Goal: Task Accomplishment & Management: Manage account settings

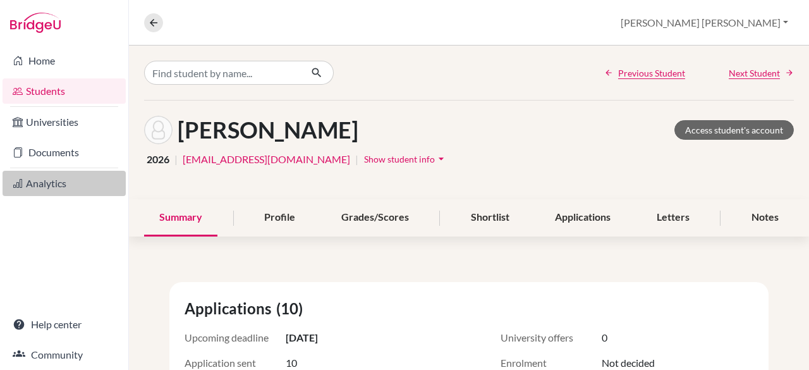
click at [56, 181] on link "Analytics" at bounding box center [64, 183] width 123 height 25
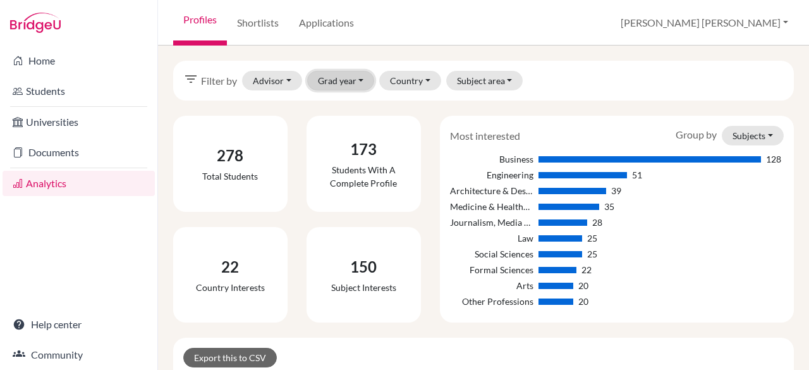
click at [328, 85] on button "Grad year" at bounding box center [341, 81] width 68 height 20
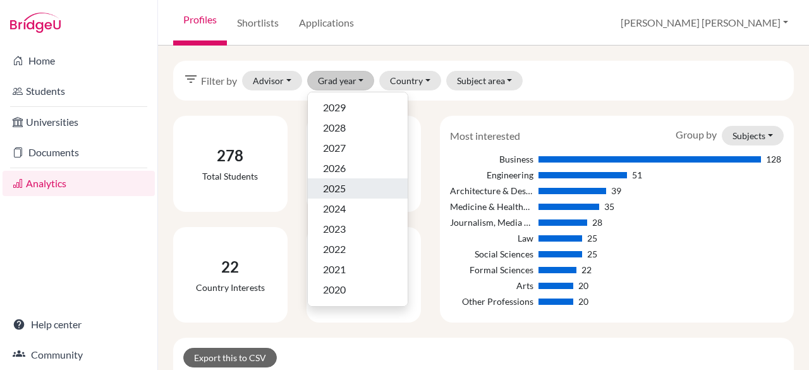
click at [349, 188] on div "2025" at bounding box center [358, 188] width 70 height 15
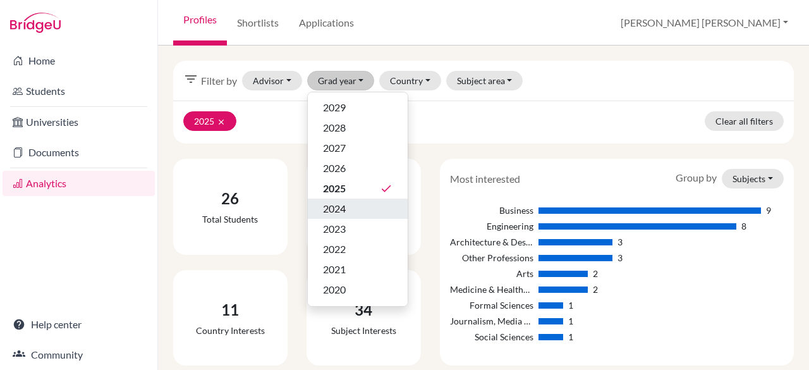
click at [357, 208] on div "2024" at bounding box center [358, 208] width 70 height 15
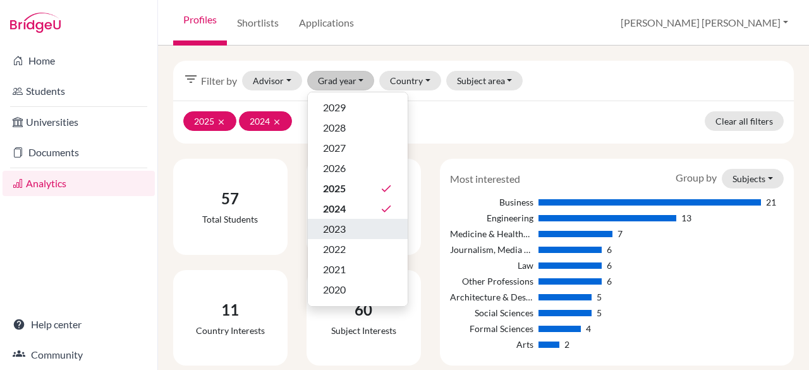
click at [357, 226] on div "2023" at bounding box center [358, 228] width 70 height 15
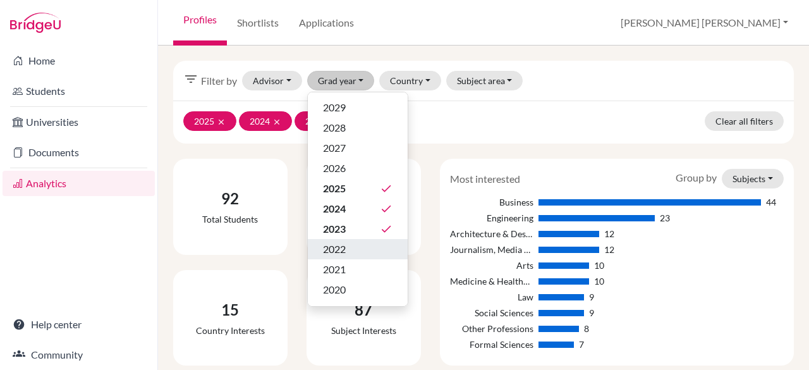
click at [356, 248] on div "2022" at bounding box center [358, 248] width 70 height 15
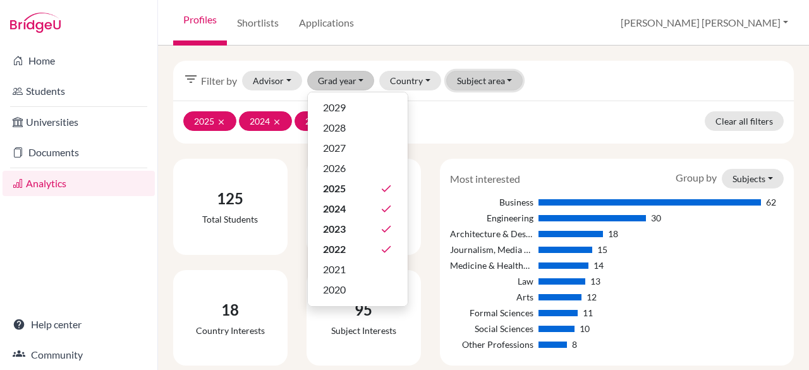
click at [485, 80] on button "Subject area" at bounding box center [484, 81] width 77 height 20
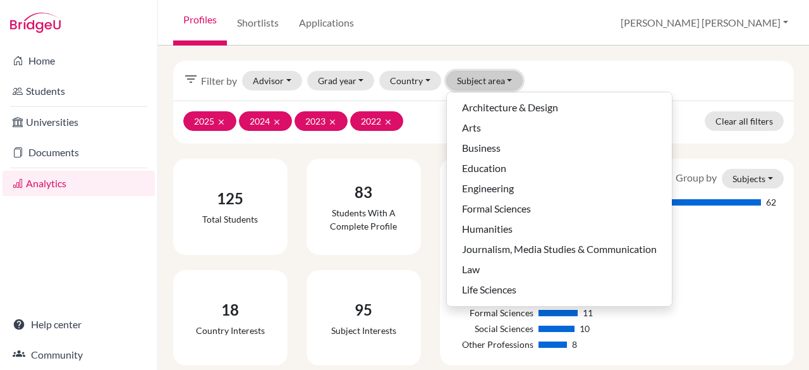
click at [485, 80] on button "Subject area" at bounding box center [484, 81] width 77 height 20
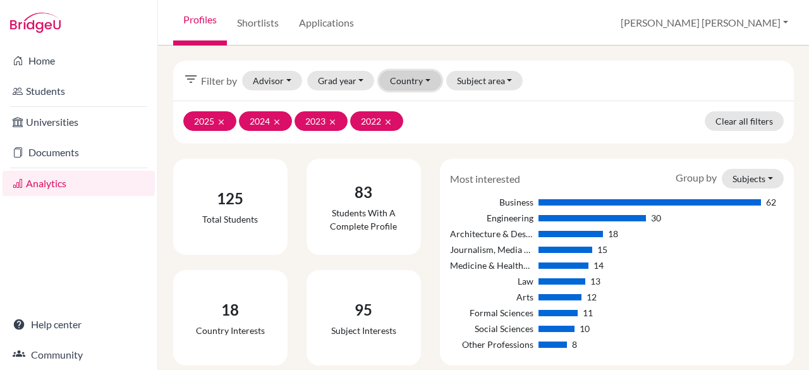
click at [411, 78] on button "Country" at bounding box center [410, 81] width 62 height 20
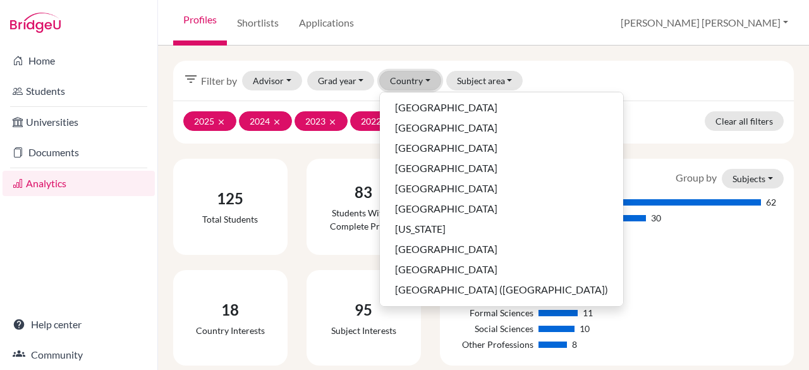
click at [422, 80] on button "Country" at bounding box center [410, 81] width 62 height 20
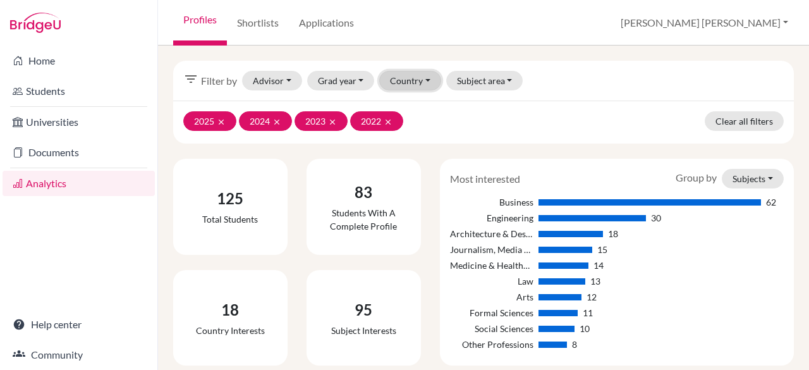
click at [422, 80] on button "Country" at bounding box center [410, 81] width 62 height 20
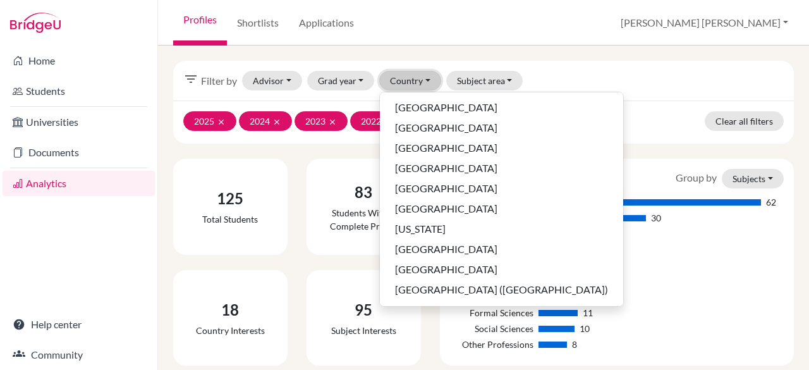
click at [422, 80] on button "Country" at bounding box center [410, 81] width 62 height 20
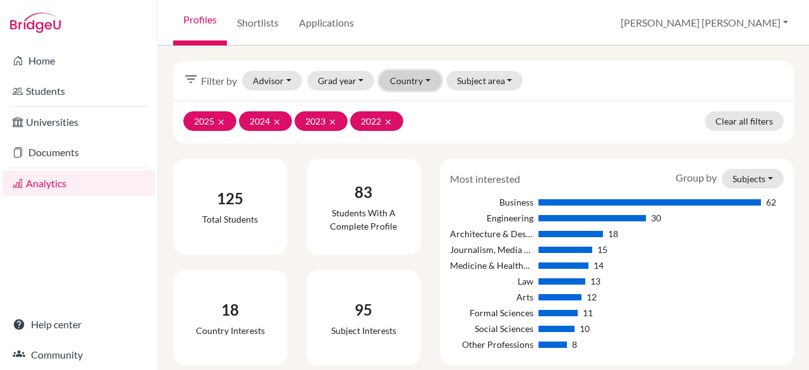
click at [422, 80] on button "Country" at bounding box center [410, 81] width 62 height 20
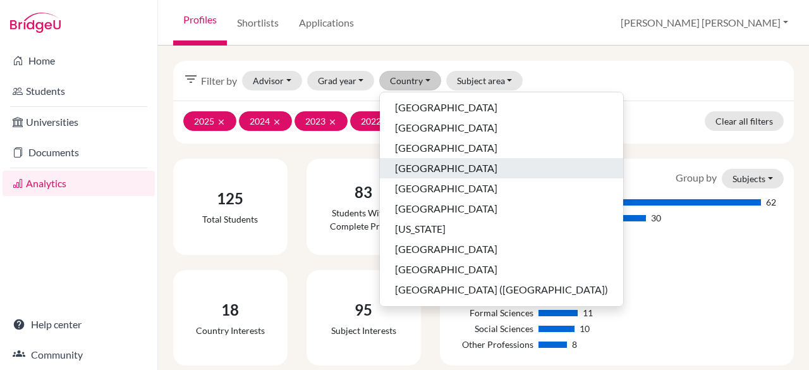
click at [404, 168] on span "Canada" at bounding box center [446, 168] width 102 height 15
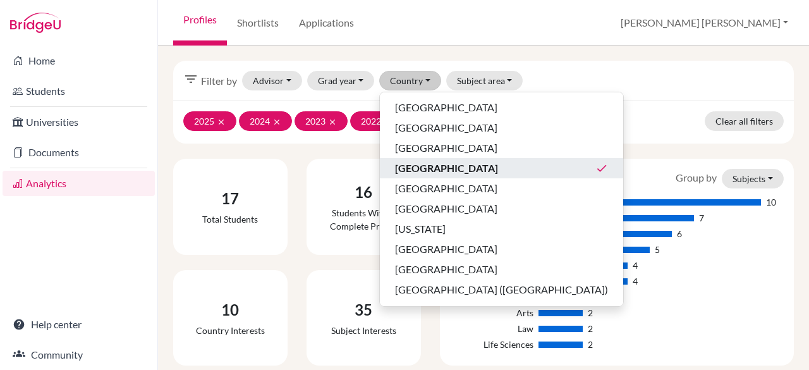
click at [484, 162] on div "Canada done" at bounding box center [501, 168] width 213 height 15
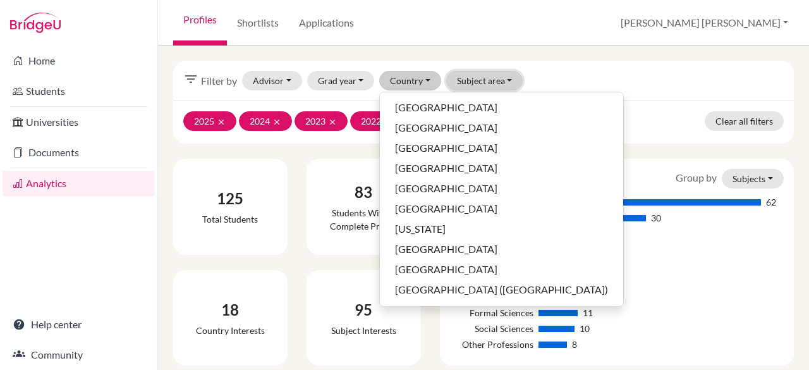
click at [502, 85] on button "Subject area" at bounding box center [484, 81] width 77 height 20
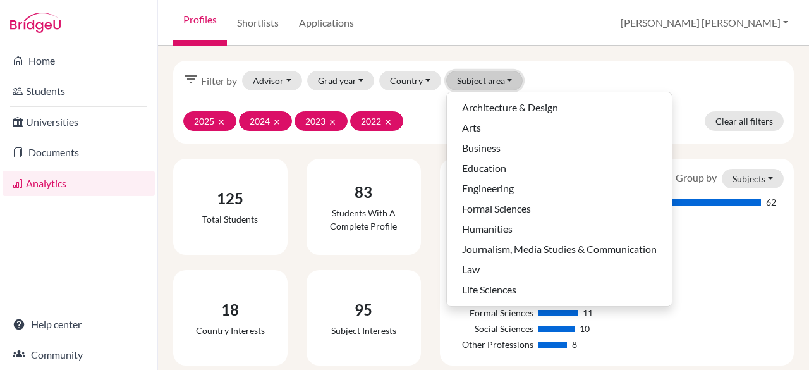
click at [502, 84] on button "Subject area" at bounding box center [484, 81] width 77 height 20
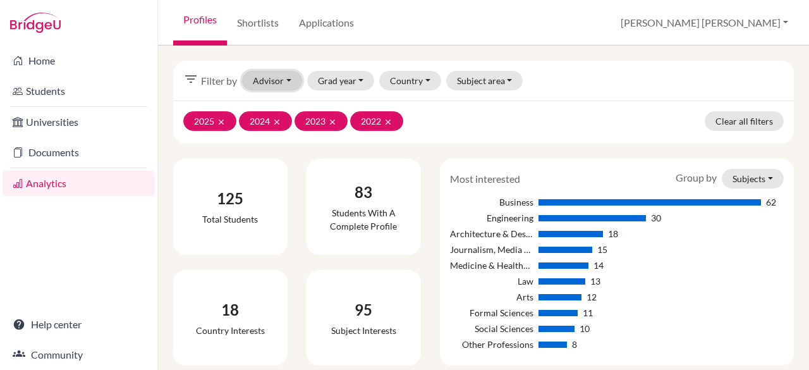
click at [273, 82] on button "Advisor" at bounding box center [272, 81] width 60 height 20
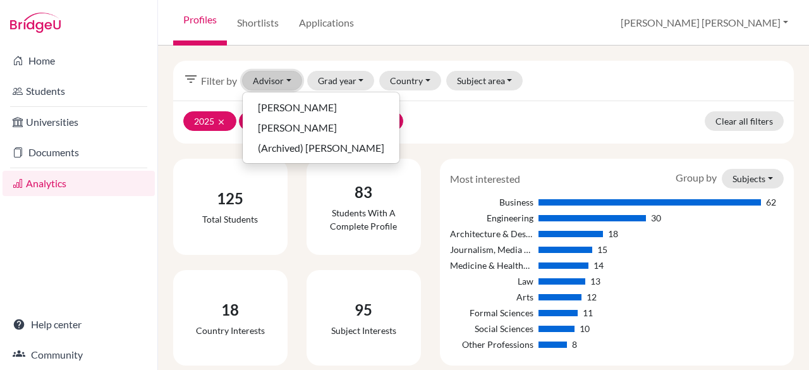
click at [273, 82] on button "Advisor" at bounding box center [272, 81] width 60 height 20
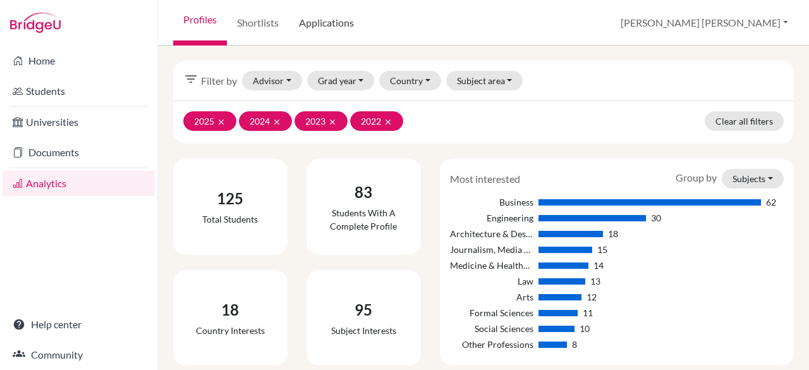
click at [327, 26] on link "Applications" at bounding box center [326, 23] width 75 height 46
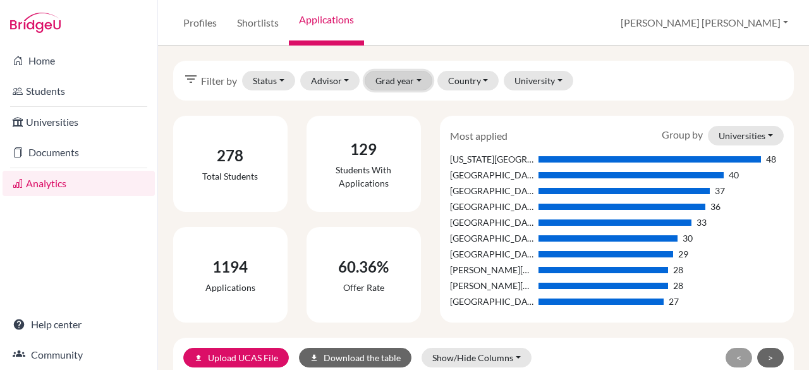
click at [403, 84] on button "Grad year" at bounding box center [399, 81] width 68 height 20
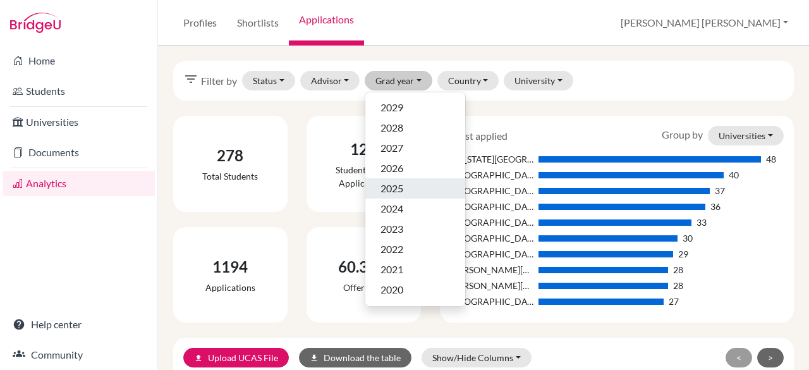
click at [421, 186] on div "2025" at bounding box center [416, 188] width 70 height 15
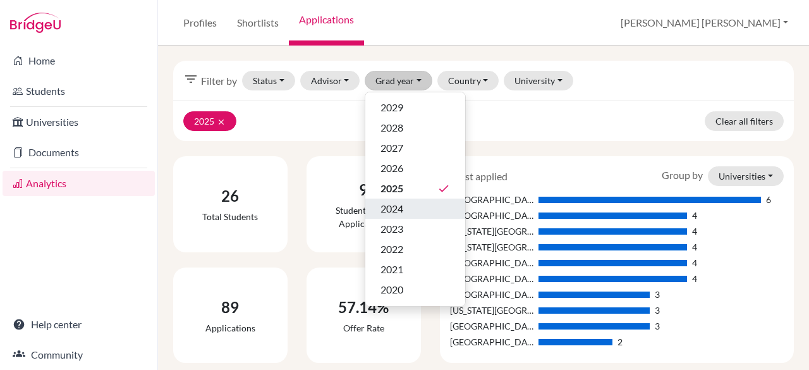
click at [422, 208] on div "2024" at bounding box center [416, 208] width 70 height 15
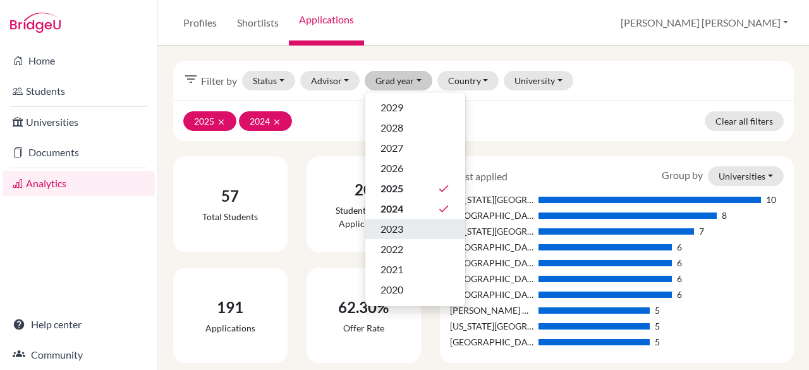
click at [422, 226] on div "2023" at bounding box center [416, 228] width 70 height 15
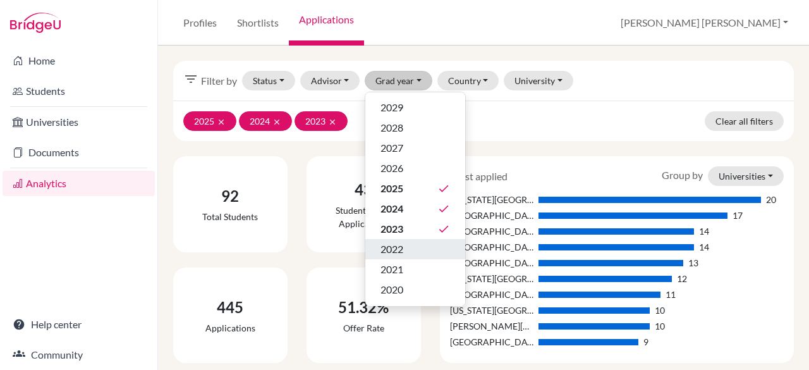
click at [418, 251] on div "2022" at bounding box center [416, 248] width 70 height 15
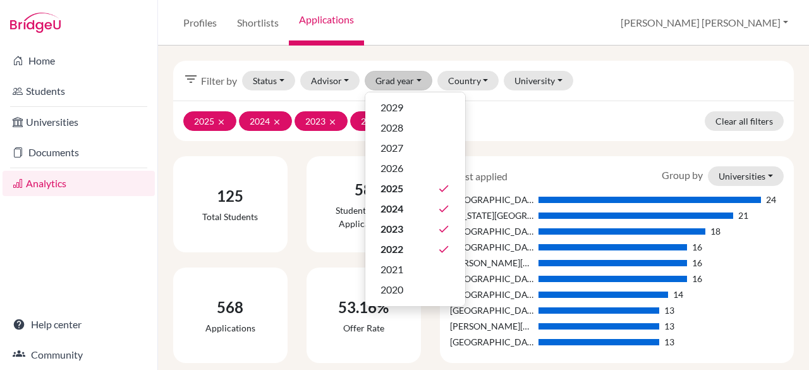
click at [330, 223] on div "Students with applications" at bounding box center [364, 217] width 94 height 27
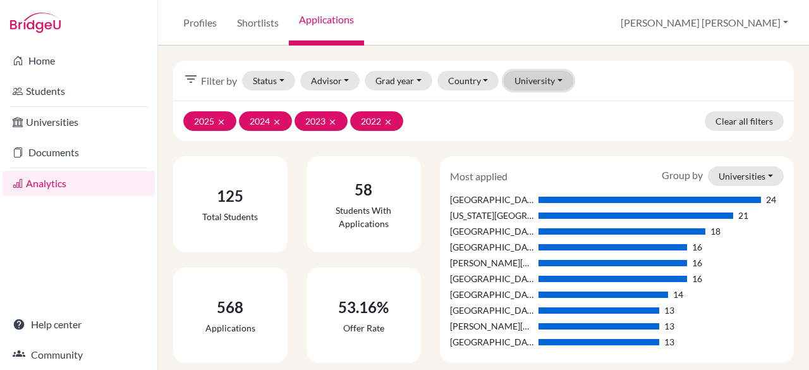
click at [539, 85] on button "University" at bounding box center [539, 81] width 70 height 20
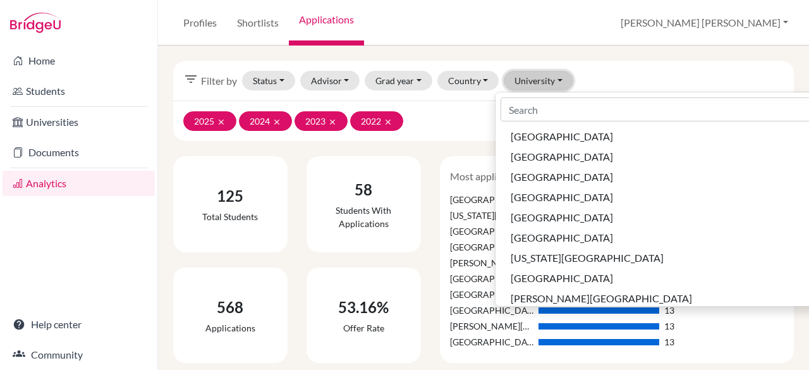
click at [539, 85] on button "University" at bounding box center [539, 81] width 70 height 20
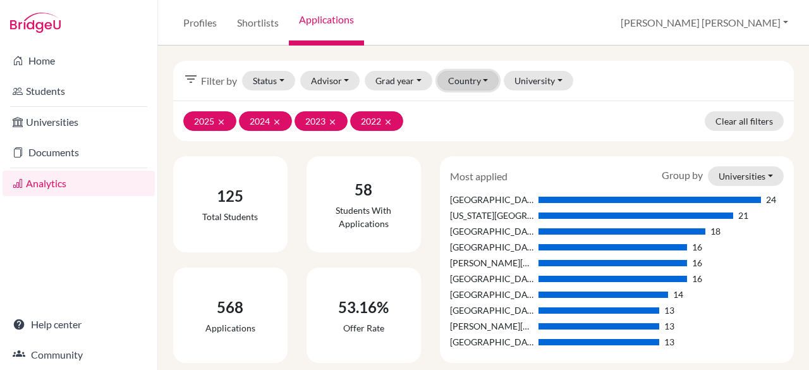
click at [483, 82] on button "Country" at bounding box center [468, 81] width 62 height 20
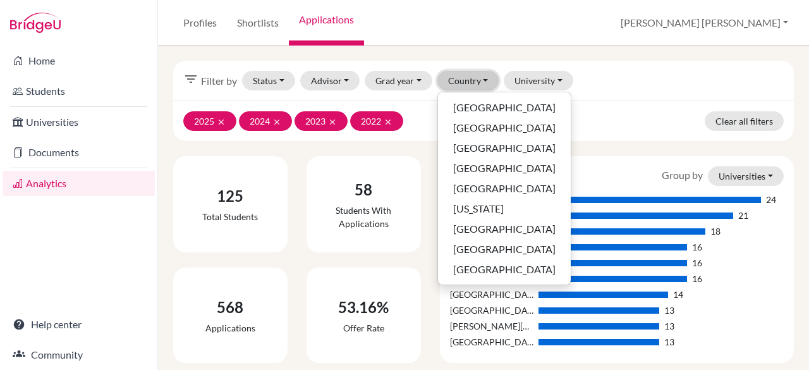
click at [482, 80] on button "Country" at bounding box center [468, 81] width 62 height 20
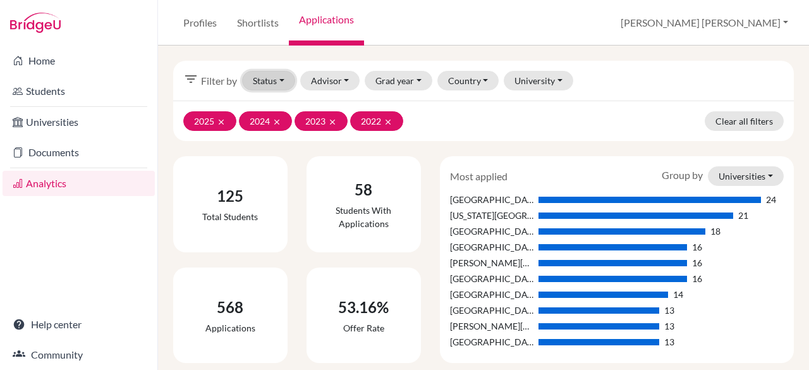
click at [266, 84] on button "Status" at bounding box center [268, 81] width 53 height 20
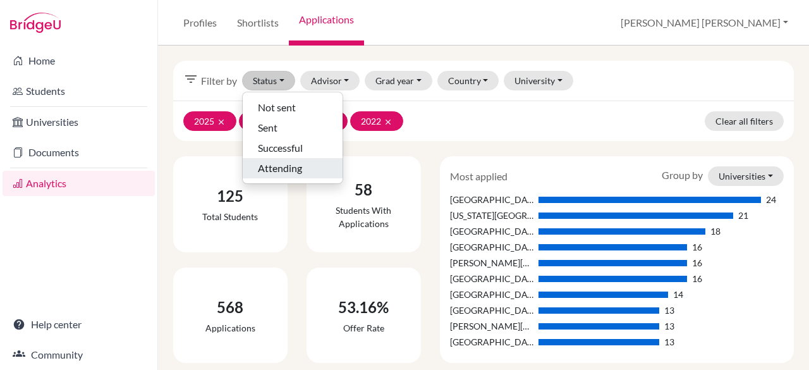
click at [273, 166] on span "Attending" at bounding box center [280, 168] width 44 height 15
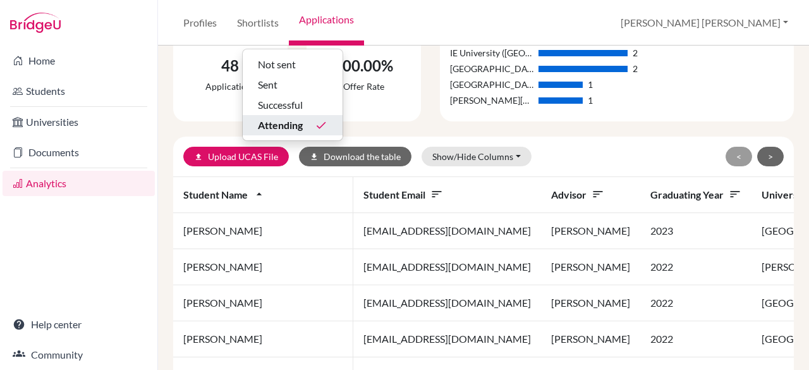
scroll to position [250, 0]
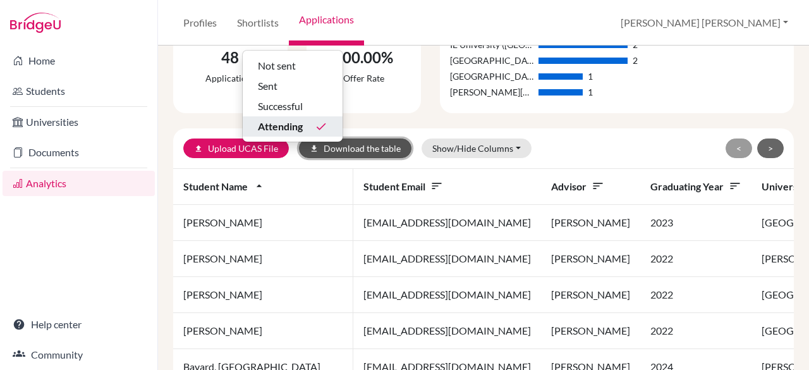
click at [349, 147] on button "download Download the table" at bounding box center [355, 148] width 113 height 20
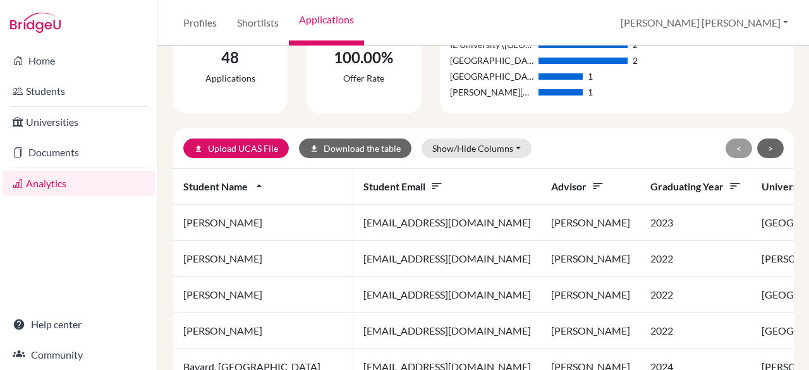
scroll to position [76, 0]
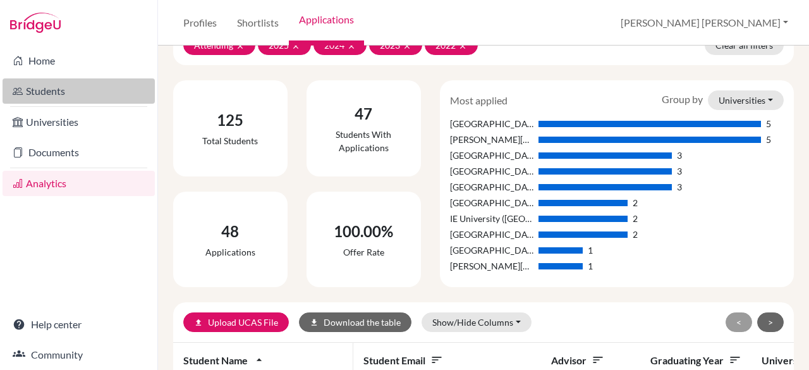
click at [44, 89] on link "Students" at bounding box center [79, 90] width 152 height 25
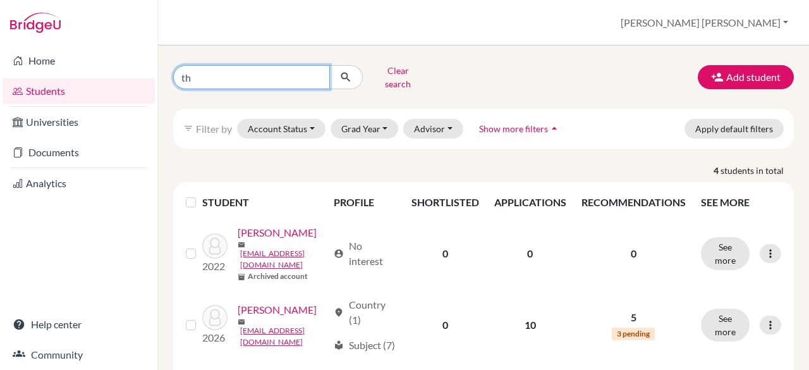
click at [319, 74] on input "th" at bounding box center [251, 77] width 157 height 24
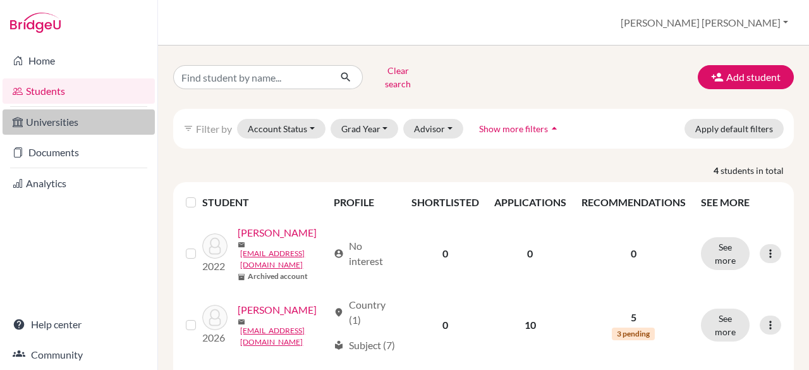
click at [56, 111] on link "Universities" at bounding box center [79, 121] width 152 height 25
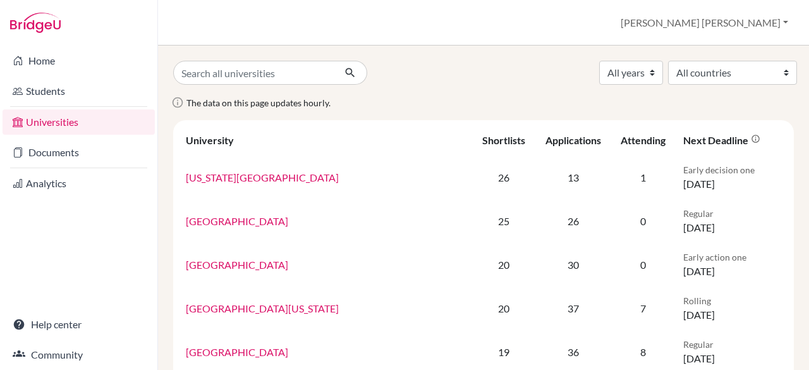
click at [70, 123] on link "Universities" at bounding box center [79, 121] width 152 height 25
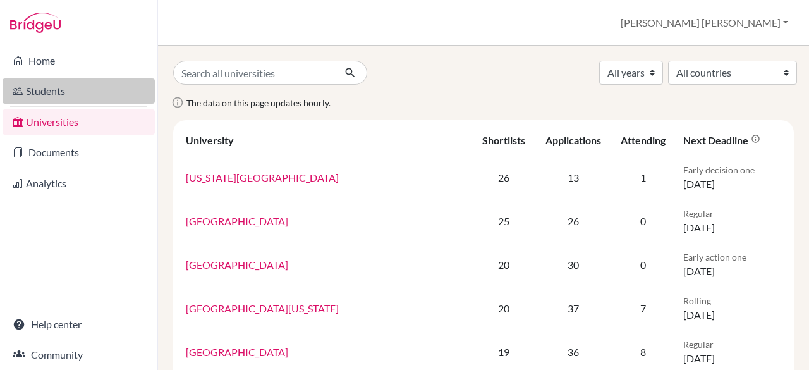
click at [68, 97] on link "Students" at bounding box center [79, 90] width 152 height 25
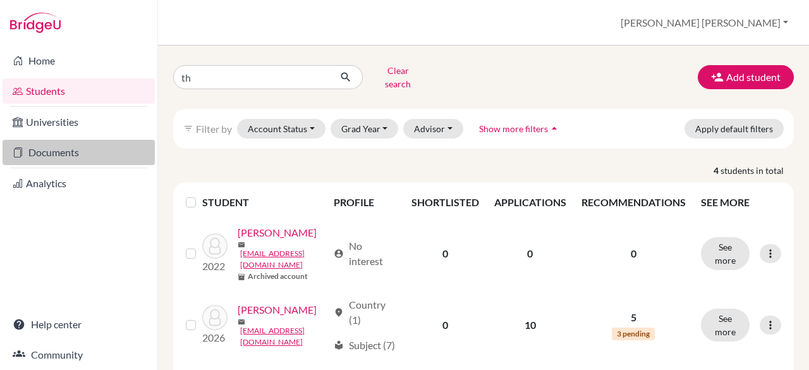
click at [65, 156] on link "Documents" at bounding box center [79, 152] width 152 height 25
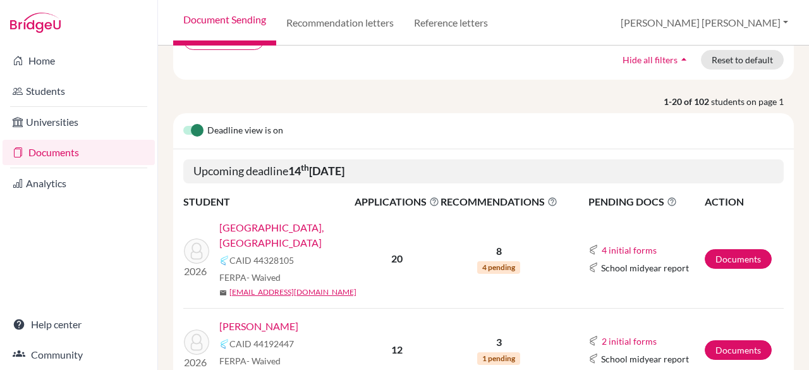
scroll to position [174, 0]
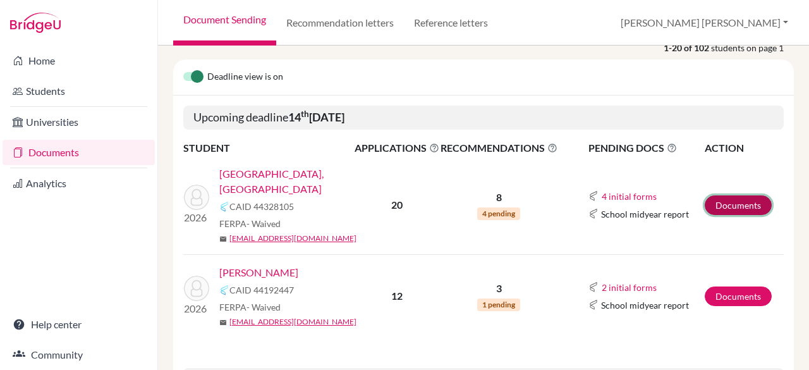
click at [719, 195] on link "Documents" at bounding box center [738, 205] width 67 height 20
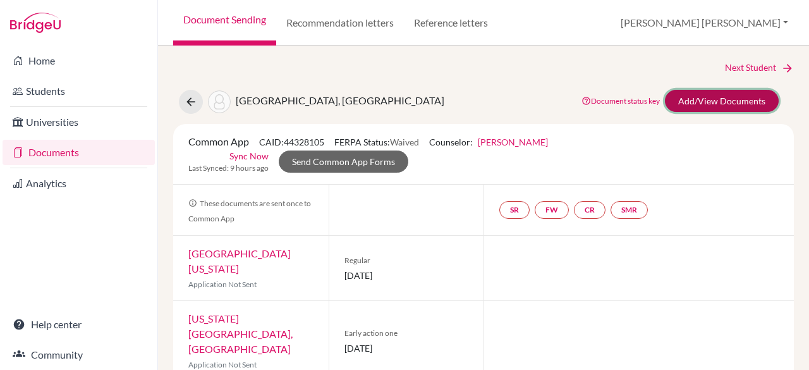
click at [681, 98] on link "Add/View Documents" at bounding box center [722, 101] width 114 height 22
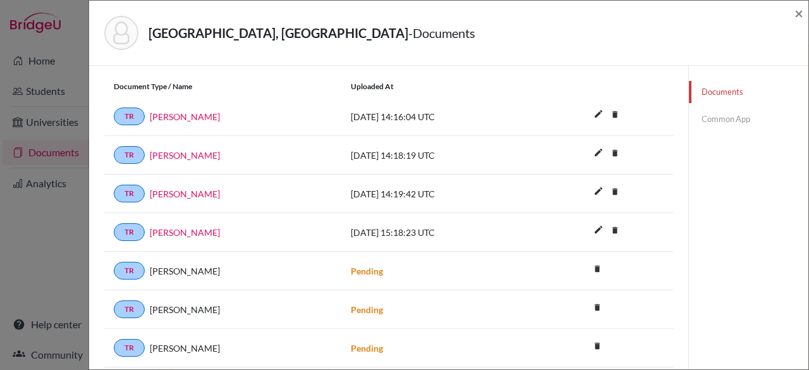
scroll to position [269, 0]
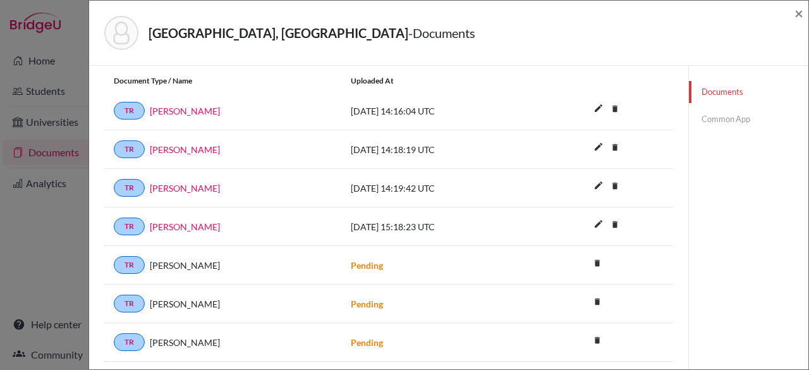
click at [721, 122] on link "Common App" at bounding box center [748, 119] width 119 height 22
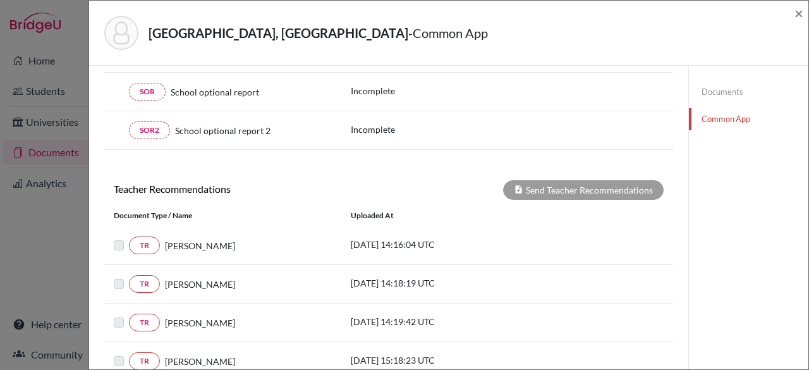
scroll to position [395, 0]
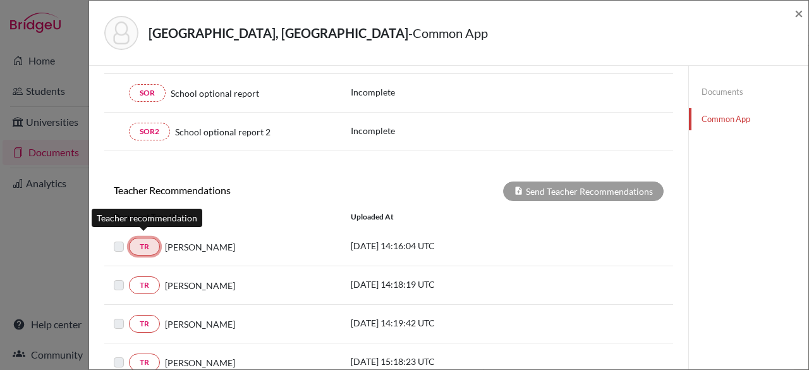
click at [131, 238] on link "TR" at bounding box center [144, 247] width 31 height 18
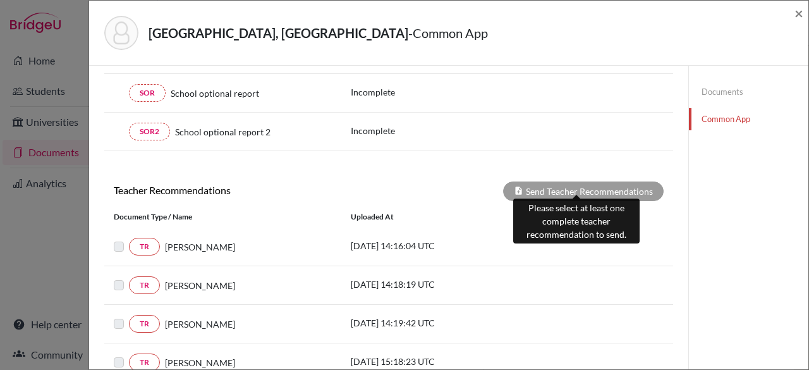
click at [549, 181] on div "Send Teacher Recommendations" at bounding box center [583, 191] width 161 height 20
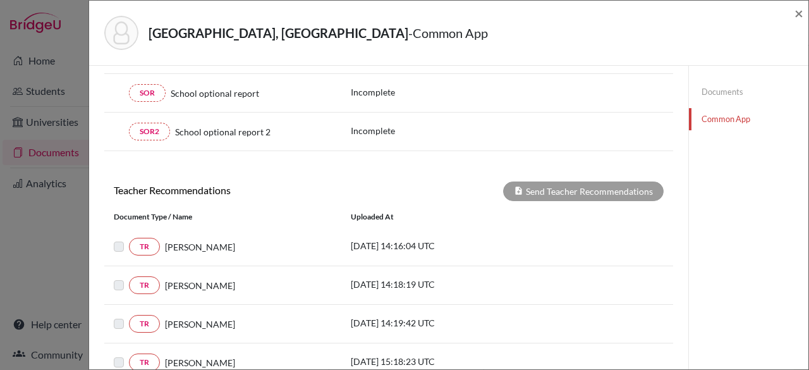
click at [129, 239] on label at bounding box center [129, 239] width 0 height 0
click at [295, 214] on div "Document Type / Name" at bounding box center [222, 216] width 237 height 11
click at [454, 228] on div "TR Philippa Hatendi 2025-09-26 14:16:04 UTC" at bounding box center [388, 247] width 569 height 39
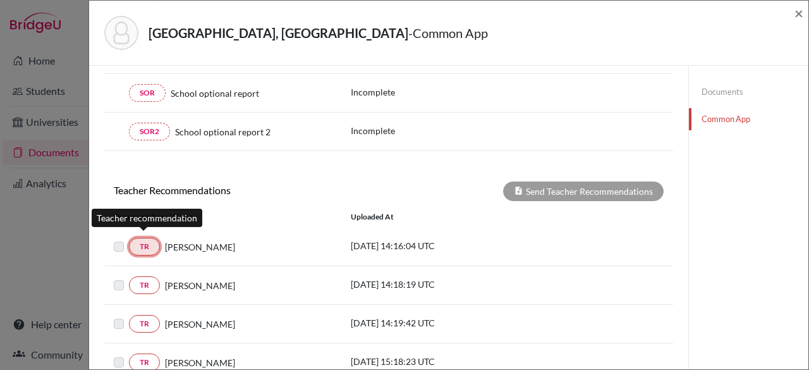
click at [143, 245] on link "TR" at bounding box center [144, 247] width 31 height 18
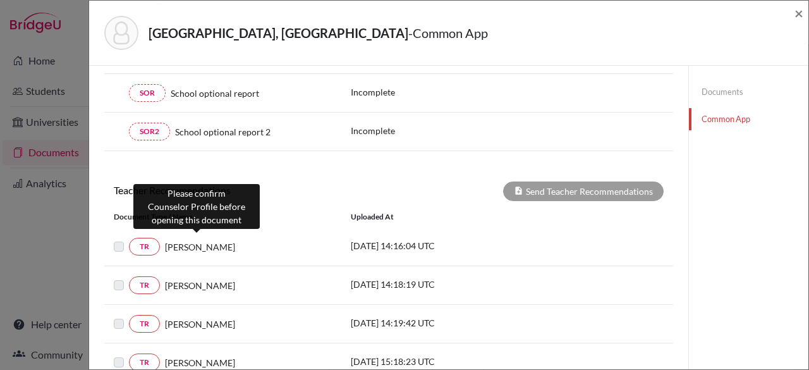
click at [189, 243] on span "[PERSON_NAME]" at bounding box center [200, 246] width 70 height 13
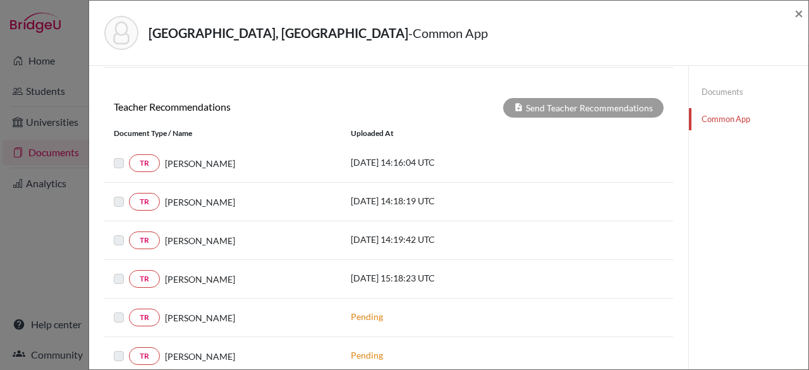
scroll to position [490, 0]
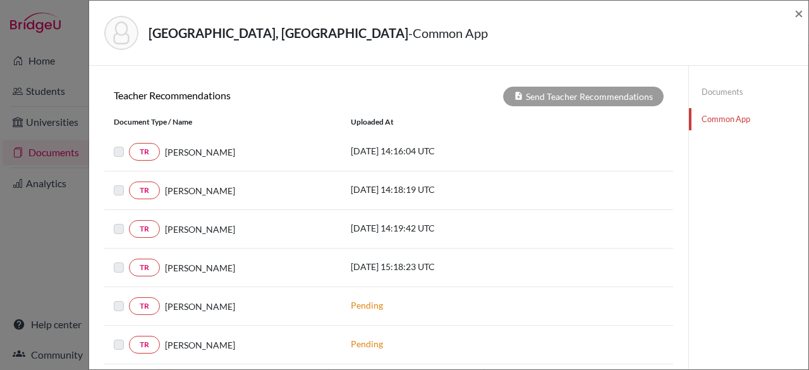
click at [477, 171] on div "TR Philippa Hatendi 2025-09-26 14:18:19 UTC" at bounding box center [388, 190] width 569 height 39
click at [729, 117] on link "Common App" at bounding box center [748, 119] width 119 height 22
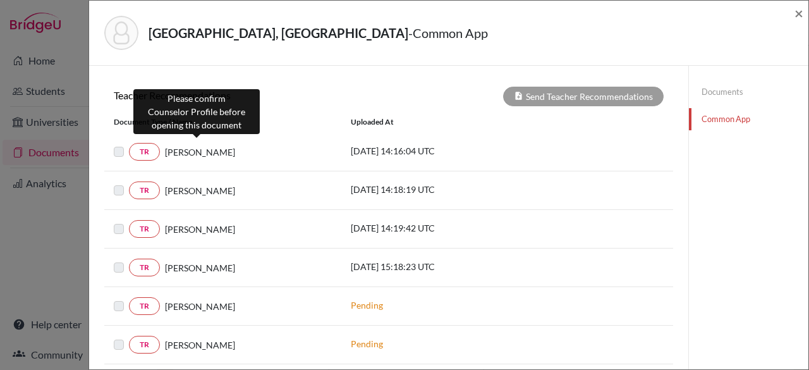
click at [185, 145] on span "[PERSON_NAME]" at bounding box center [200, 151] width 70 height 13
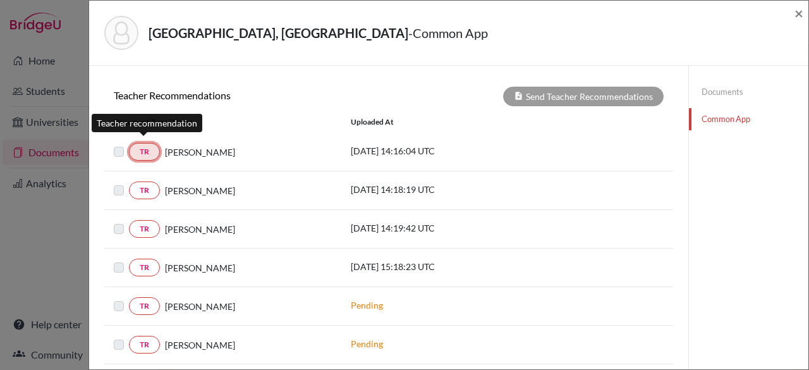
click at [152, 146] on link "TR" at bounding box center [144, 152] width 31 height 18
click at [456, 123] on div "Document Type / Name Uploaded at" at bounding box center [388, 121] width 569 height 21
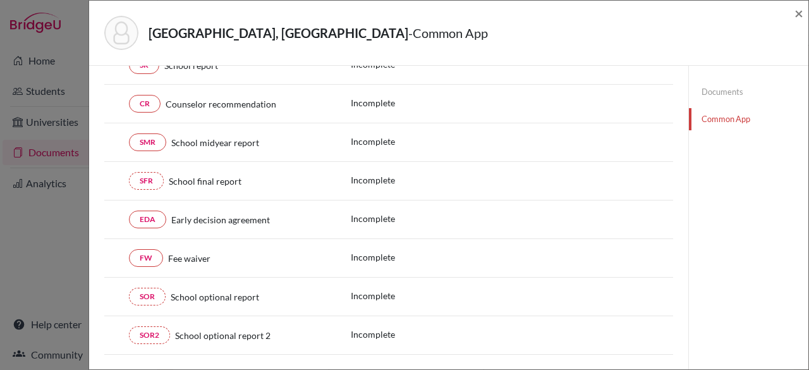
scroll to position [190, 0]
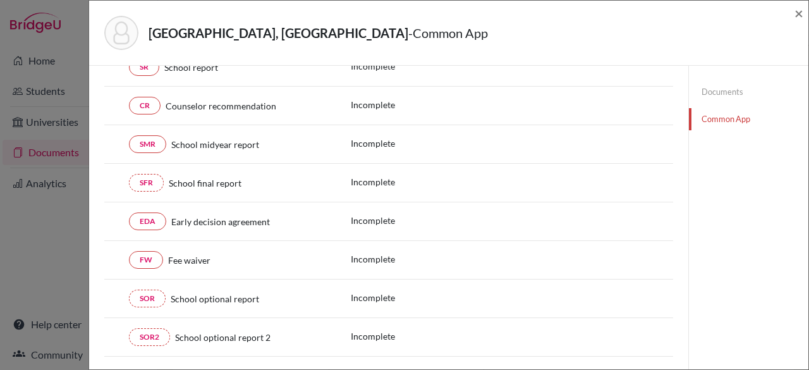
click at [733, 118] on link "Common App" at bounding box center [748, 119] width 119 height 22
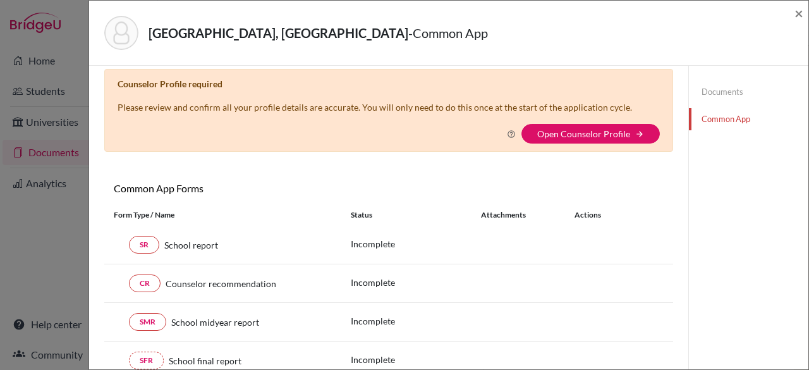
scroll to position [16, 0]
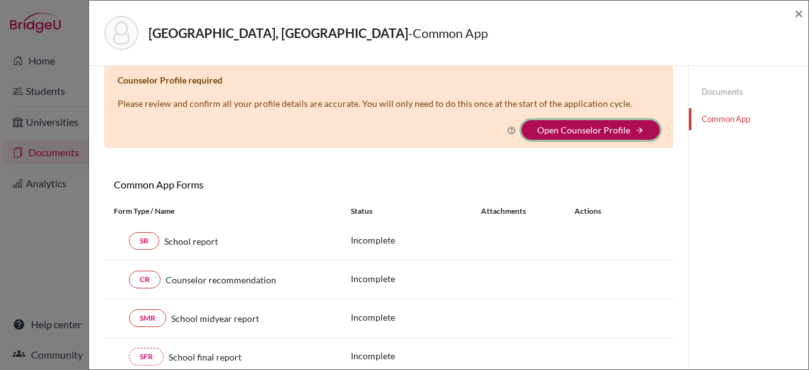
click at [587, 121] on button "Open Counselor Profile arrow_forward" at bounding box center [591, 130] width 138 height 20
click at [579, 123] on button "Open Counselor Profile arrow_forward" at bounding box center [591, 130] width 138 height 20
click at [805, 15] on div "Saint-Louis, Savannah - Common App ×" at bounding box center [448, 33] width 719 height 65
click at [797, 14] on span "×" at bounding box center [799, 13] width 9 height 18
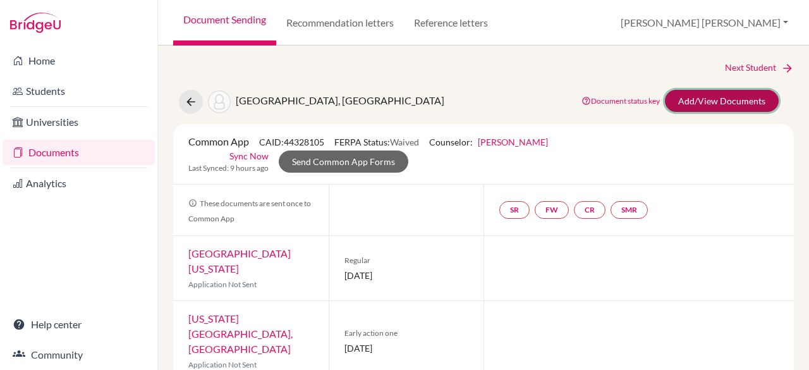
click at [700, 105] on link "Add/View Documents" at bounding box center [722, 101] width 114 height 22
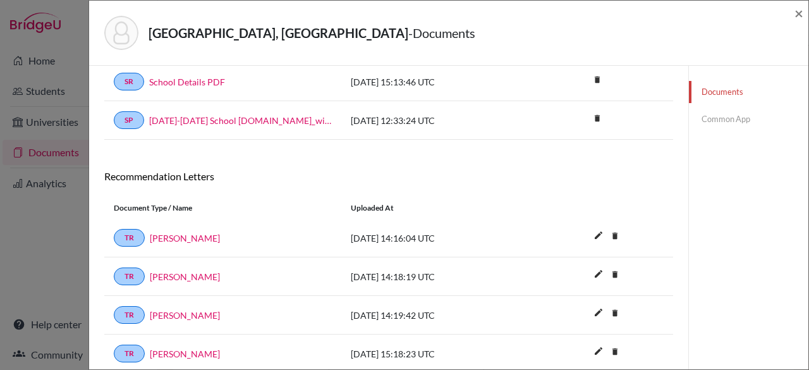
scroll to position [174, 0]
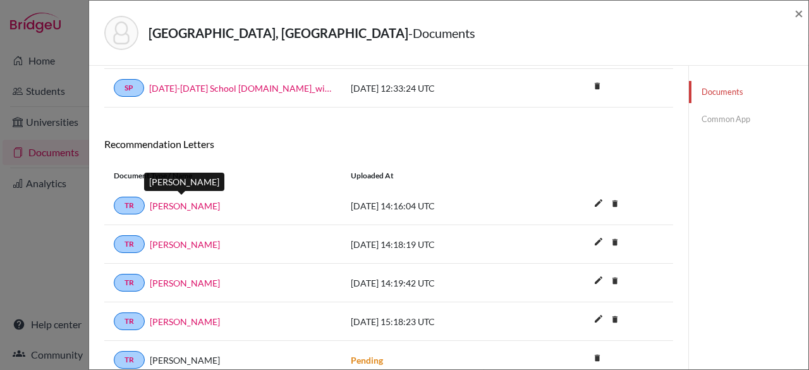
click at [202, 199] on link "Philippa Hatendi" at bounding box center [185, 205] width 70 height 13
click at [729, 122] on link "Common App" at bounding box center [748, 119] width 119 height 22
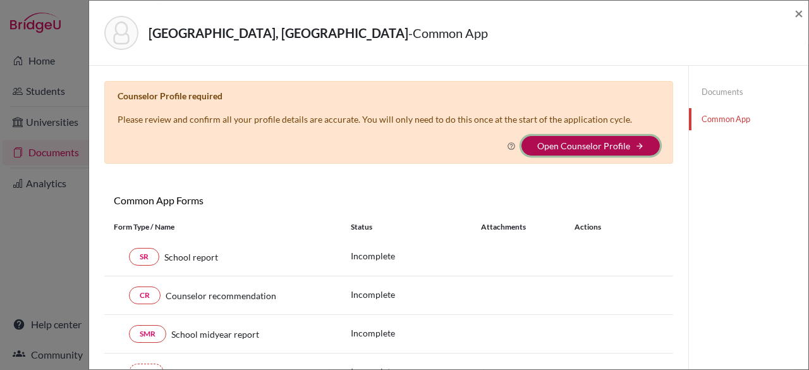
click at [575, 138] on button "Open Counselor Profile arrow_forward" at bounding box center [591, 146] width 138 height 20
click at [635, 145] on icon "arrow_forward" at bounding box center [639, 146] width 9 height 9
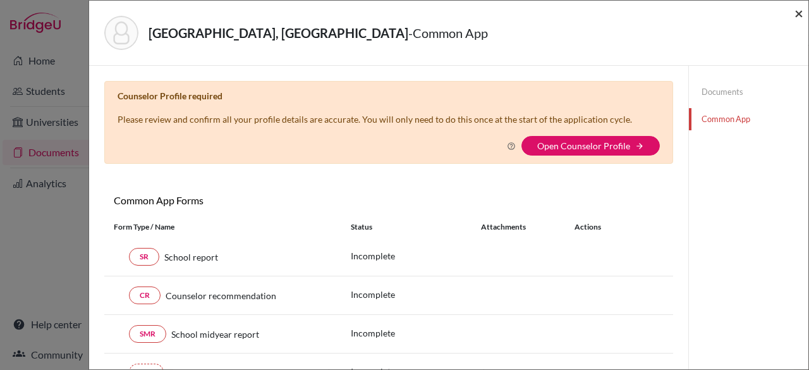
click at [800, 13] on span "×" at bounding box center [799, 13] width 9 height 18
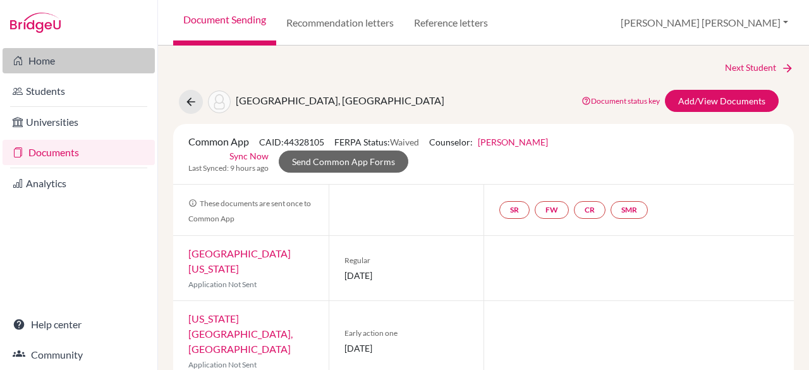
click at [49, 57] on link "Home" at bounding box center [79, 60] width 152 height 25
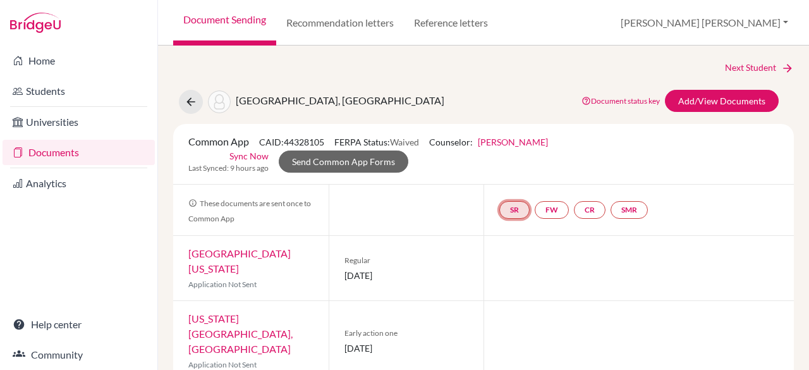
click at [507, 207] on link "SR" at bounding box center [514, 210] width 30 height 18
click at [507, 207] on link "SR School report School report Incomplete" at bounding box center [514, 210] width 30 height 18
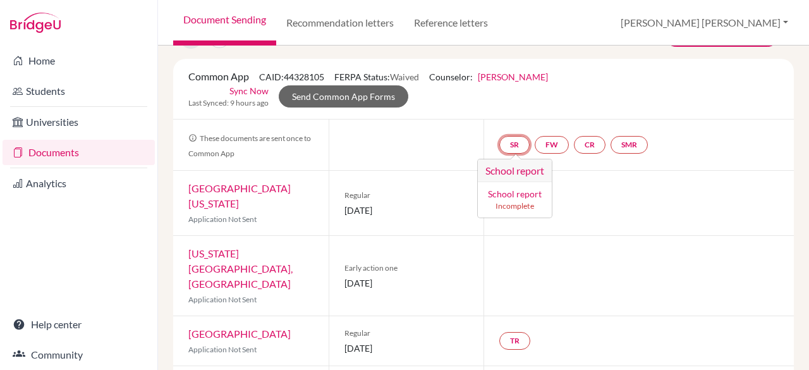
scroll to position [34, 0]
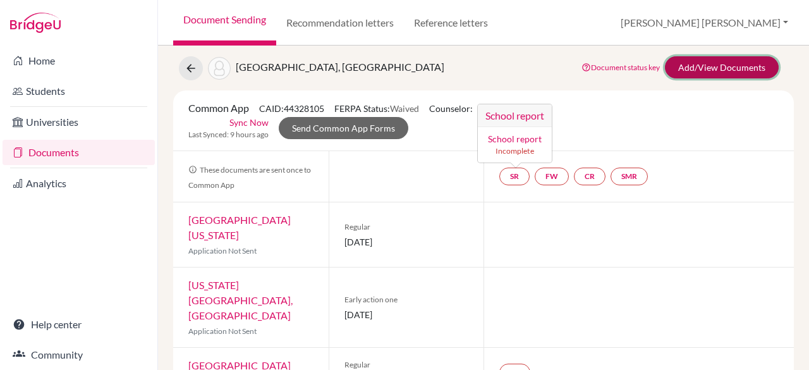
click at [737, 58] on link "Add/View Documents" at bounding box center [722, 67] width 114 height 22
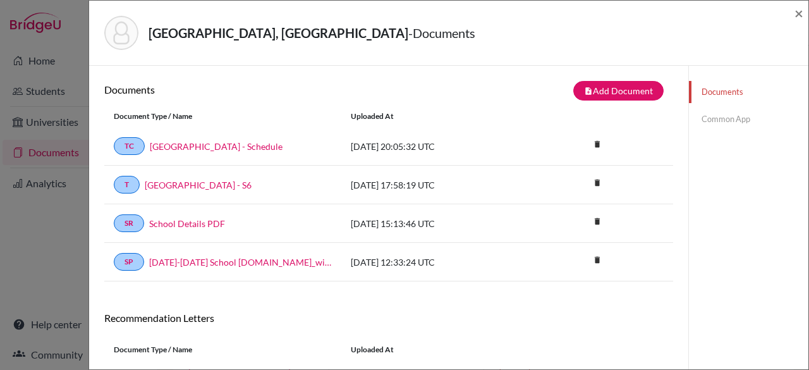
click at [714, 116] on link "Common App" at bounding box center [748, 119] width 119 height 22
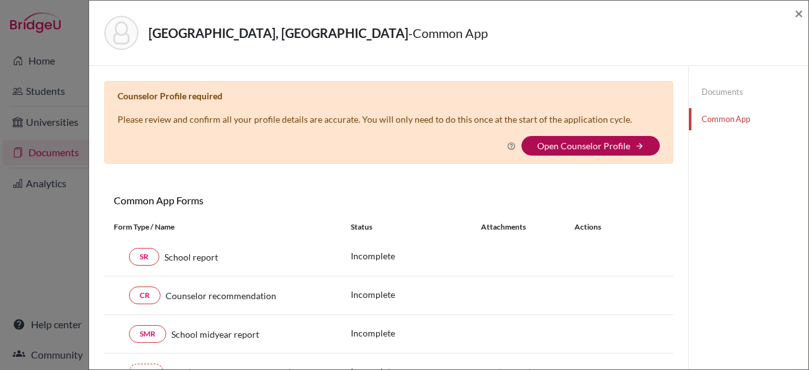
click at [584, 143] on link "Open Counselor Profile" at bounding box center [583, 145] width 93 height 11
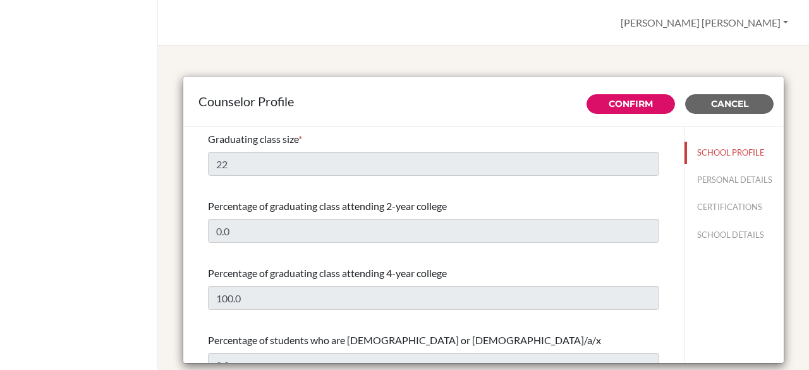
select select "0"
select select "311275"
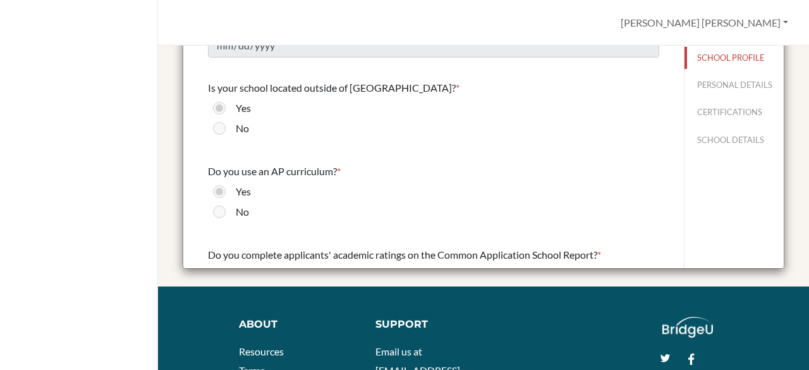
scroll to position [1316, 0]
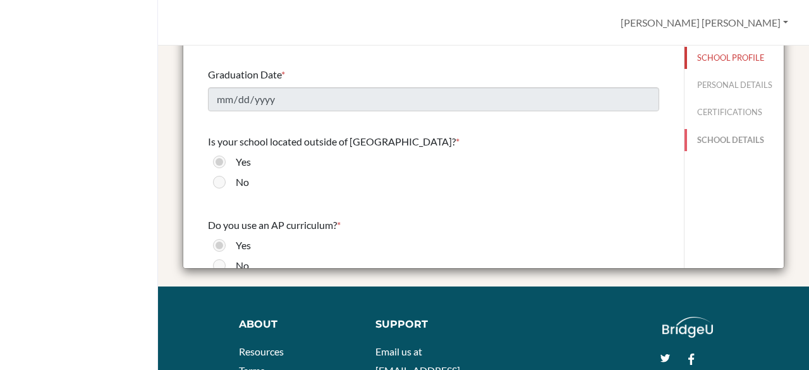
click at [692, 151] on button "SCHOOL DETAILS" at bounding box center [734, 140] width 99 height 22
type input "858600"
type input "www.unionschool.edu.ht"
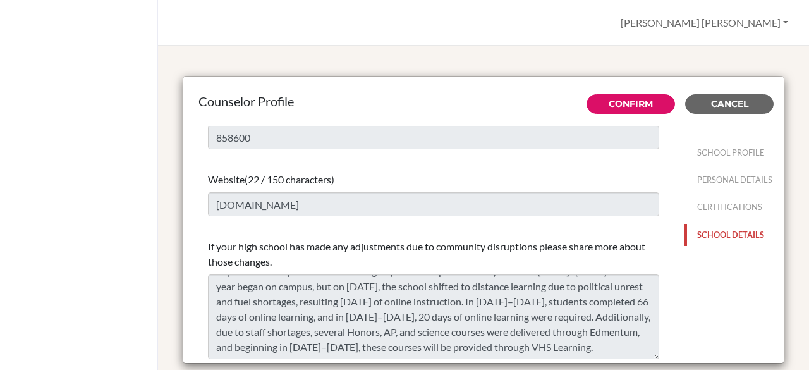
scroll to position [0, 0]
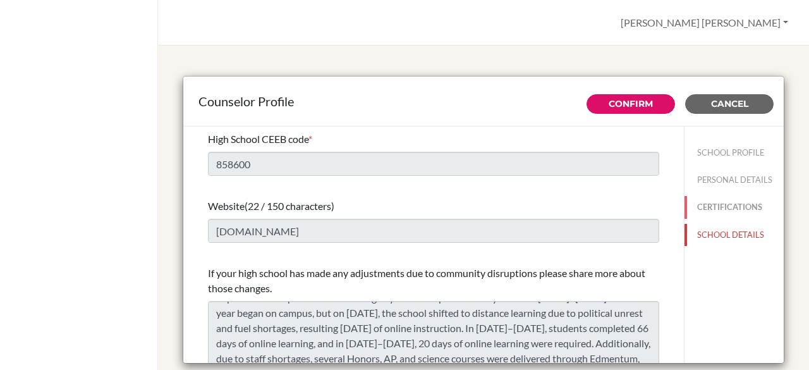
click at [706, 218] on button "CERTIFICATIONS" at bounding box center [734, 207] width 99 height 22
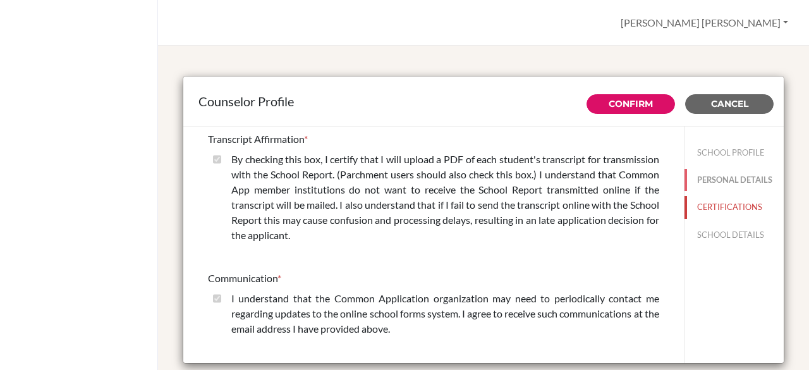
click at [716, 181] on button "PERSONAL DETAILS" at bounding box center [734, 180] width 99 height 22
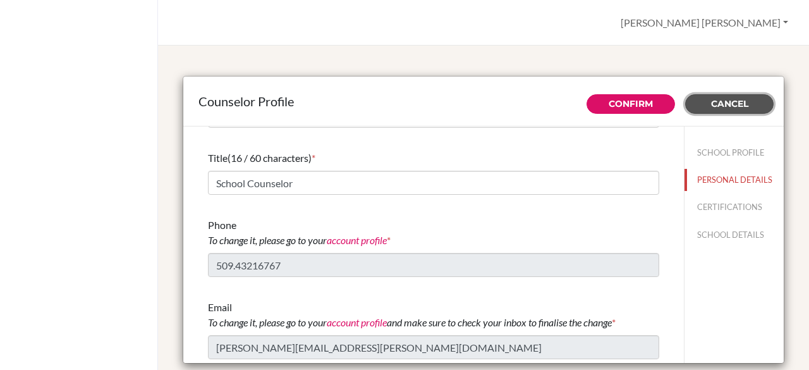
click at [699, 104] on button "Cancel" at bounding box center [729, 104] width 88 height 20
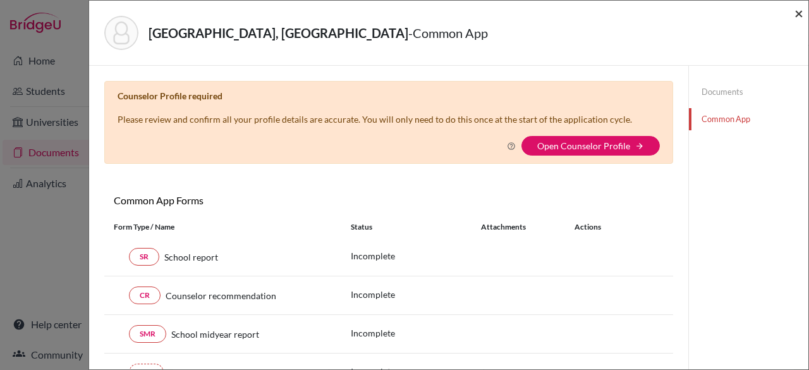
click at [803, 14] on span "×" at bounding box center [799, 13] width 9 height 18
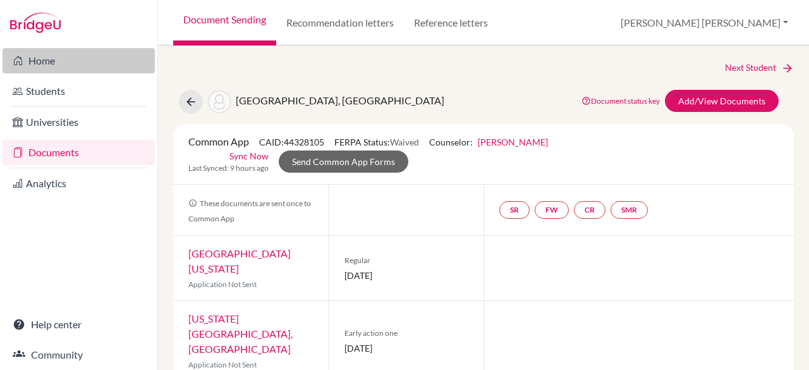
click at [42, 60] on link "Home" at bounding box center [79, 60] width 152 height 25
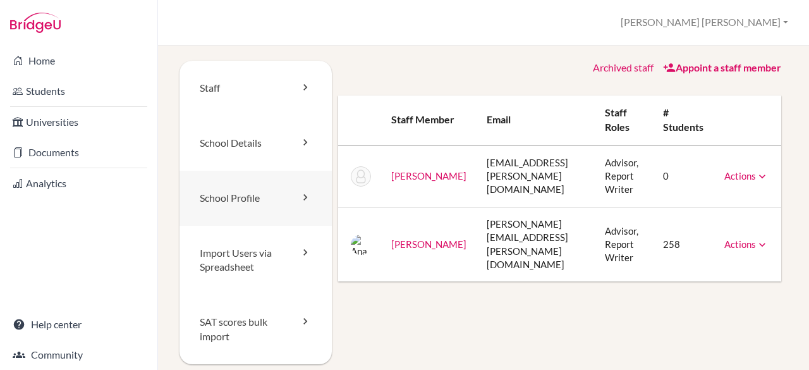
click at [249, 191] on link "School Profile" at bounding box center [256, 198] width 152 height 55
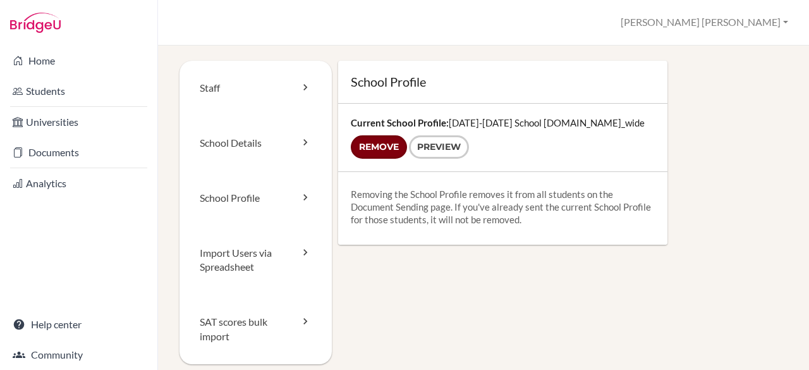
click at [394, 149] on input "Remove" at bounding box center [379, 146] width 56 height 23
click at [385, 150] on form "Remove Preview" at bounding box center [503, 146] width 304 height 23
click at [281, 147] on link "School Details" at bounding box center [256, 143] width 152 height 55
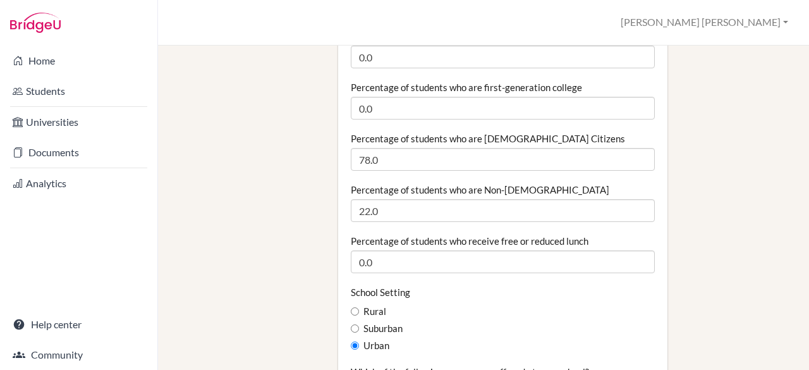
scroll to position [537, 0]
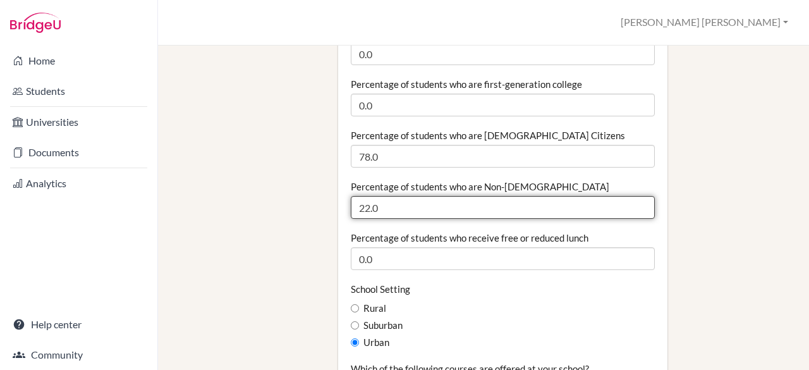
click at [370, 196] on input "22.0" at bounding box center [503, 207] width 304 height 23
click at [485, 196] on input "220" at bounding box center [503, 207] width 304 height 23
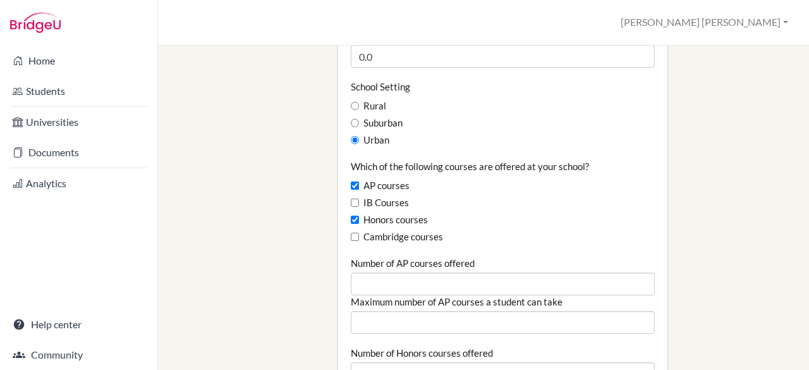
scroll to position [853, 0]
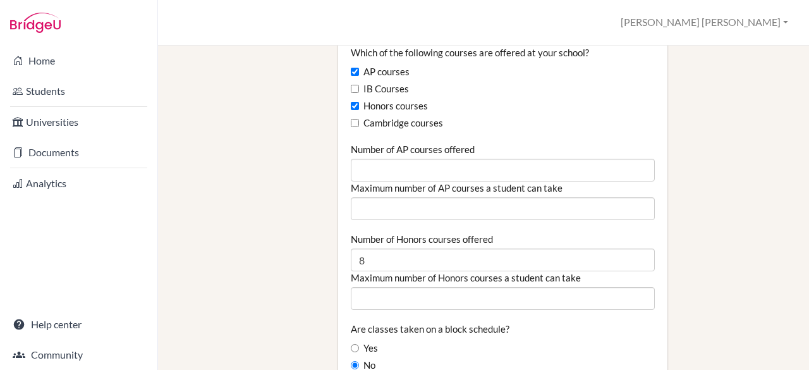
type input "26.98"
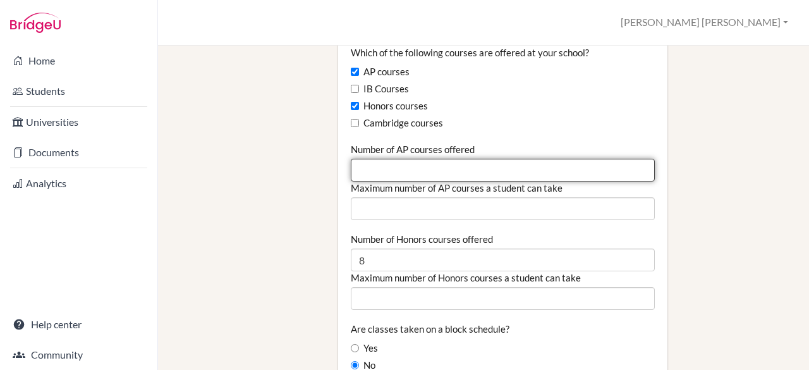
click at [519, 159] on input "Number of AP courses offered" at bounding box center [503, 170] width 304 height 23
type input "6"
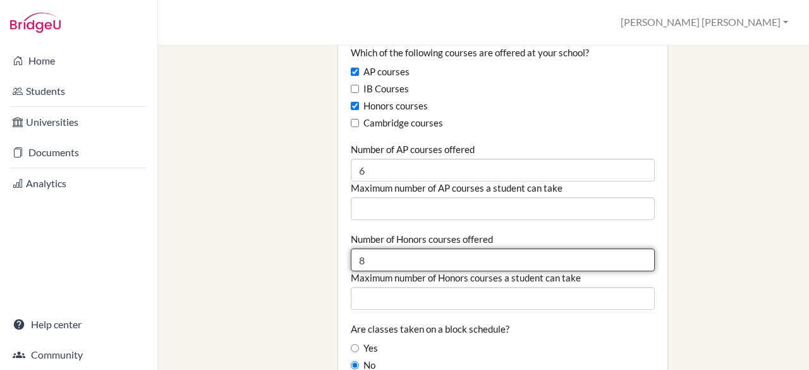
click at [547, 248] on input "8" at bounding box center [503, 259] width 304 height 23
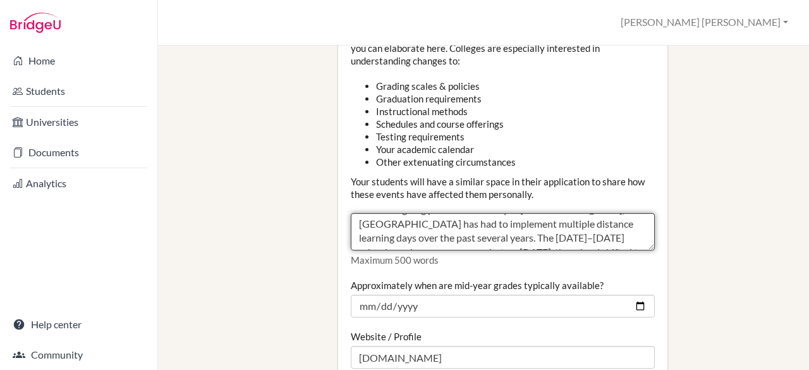
scroll to position [0, 0]
drag, startPoint x: 432, startPoint y: 214, endPoint x: 343, endPoint y: 173, distance: 99.0
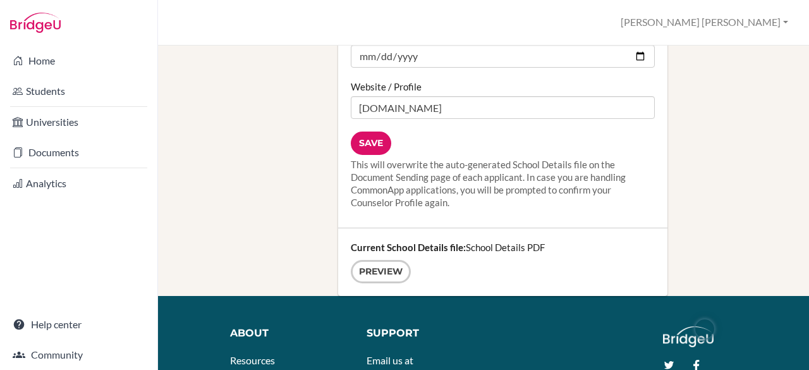
scroll to position [1881, 0]
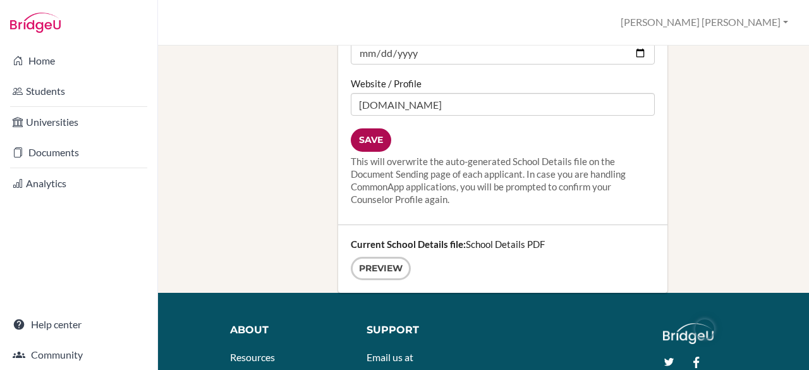
click at [375, 128] on input "Save" at bounding box center [371, 139] width 40 height 23
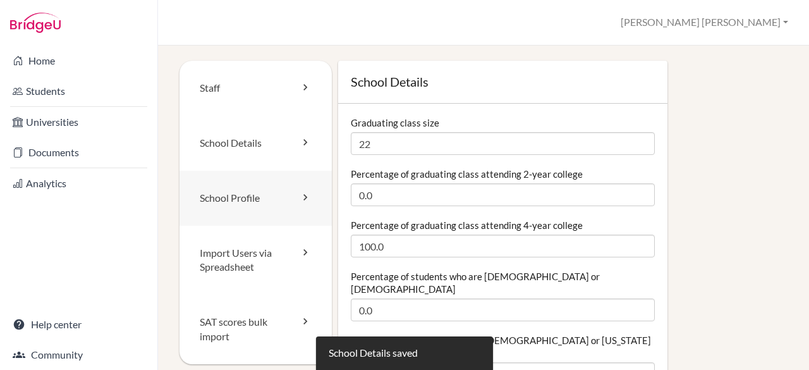
click at [292, 199] on link "School Profile" at bounding box center [256, 198] width 152 height 55
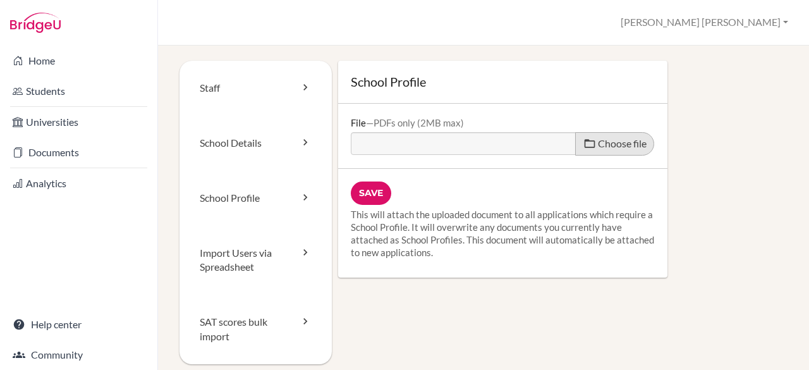
click at [587, 138] on span at bounding box center [589, 143] width 13 height 13
click at [544, 138] on input "Choose file" at bounding box center [447, 139] width 193 height 15
click at [575, 150] on label "Choose file" at bounding box center [614, 143] width 79 height 23
click at [544, 147] on input "Choose file" at bounding box center [447, 139] width 193 height 15
click at [372, 192] on input "Save" at bounding box center [371, 192] width 40 height 23
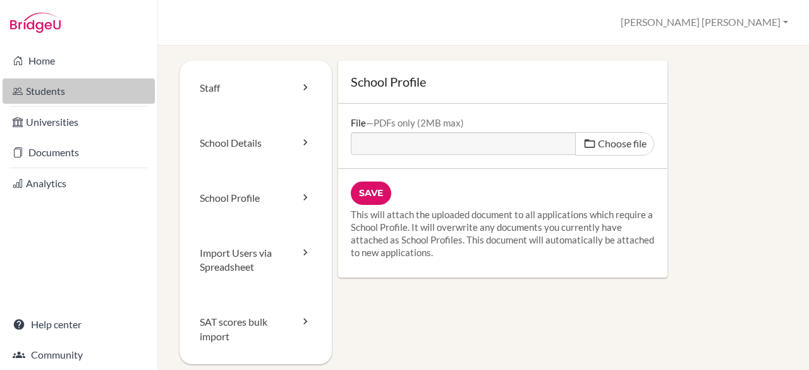
click at [92, 91] on link "Students" at bounding box center [79, 90] width 152 height 25
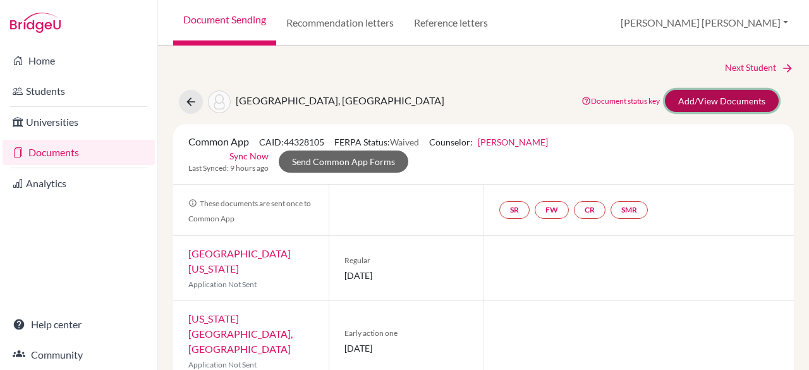
click at [714, 99] on link "Add/View Documents" at bounding box center [722, 101] width 114 height 22
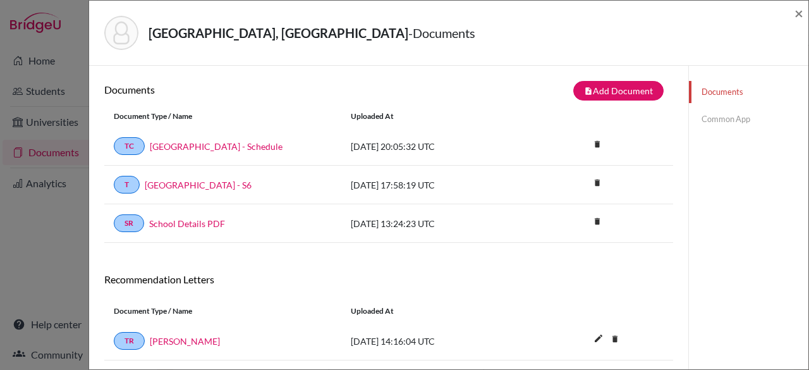
click at [717, 121] on link "Common App" at bounding box center [748, 119] width 119 height 22
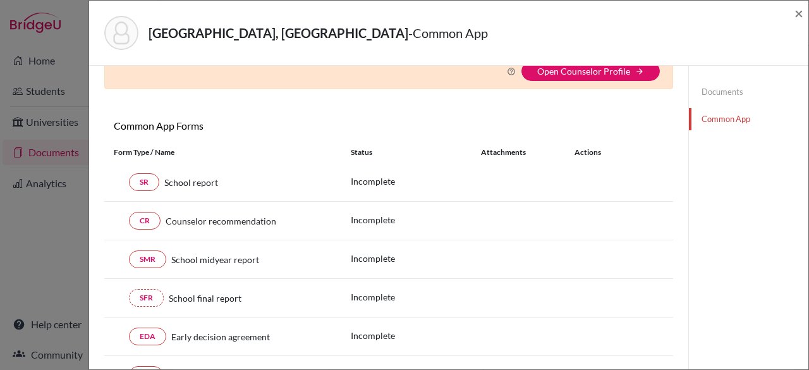
scroll to position [95, 0]
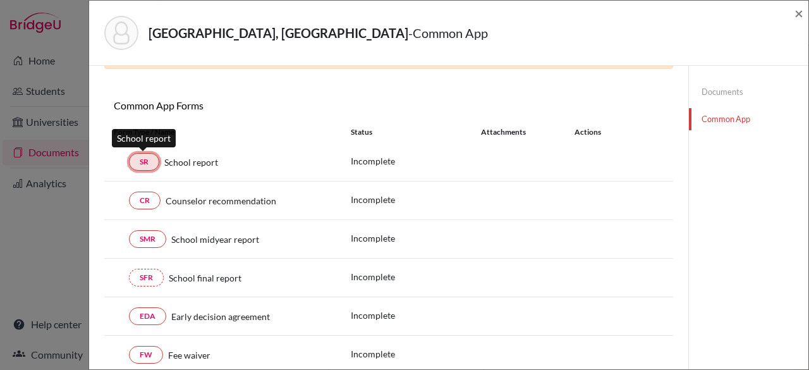
click at [148, 162] on link "SR" at bounding box center [144, 162] width 30 height 18
click at [148, 164] on link "SR" at bounding box center [144, 162] width 30 height 18
click at [142, 150] on div "SR School report Incomplete" at bounding box center [388, 162] width 569 height 39
click at [162, 160] on div "School report" at bounding box center [245, 162] width 173 height 13
click at [143, 160] on link "SR" at bounding box center [144, 162] width 30 height 18
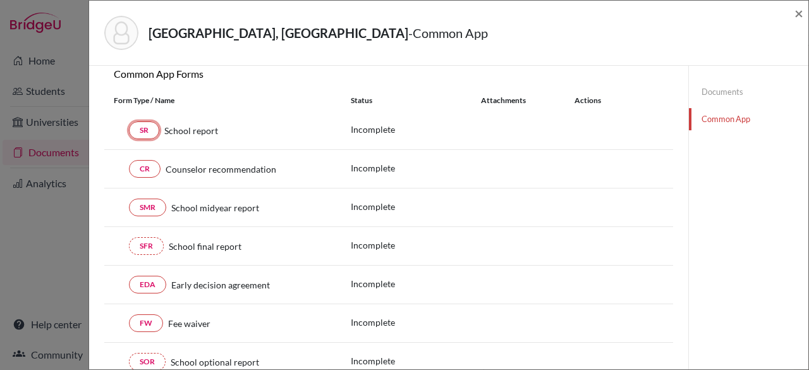
scroll to position [0, 0]
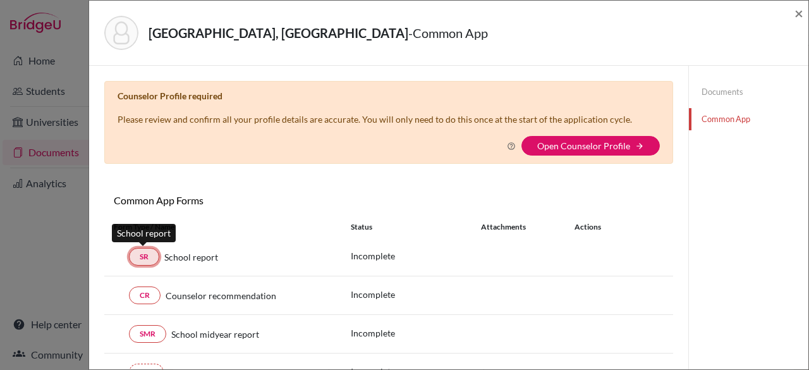
click at [151, 260] on link "SR" at bounding box center [144, 257] width 30 height 18
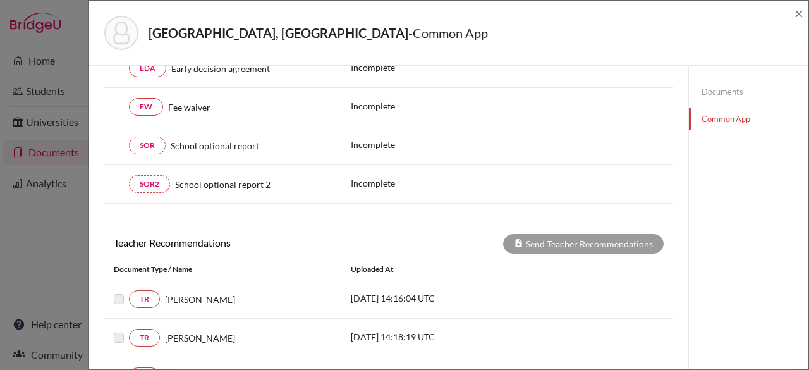
scroll to position [316, 0]
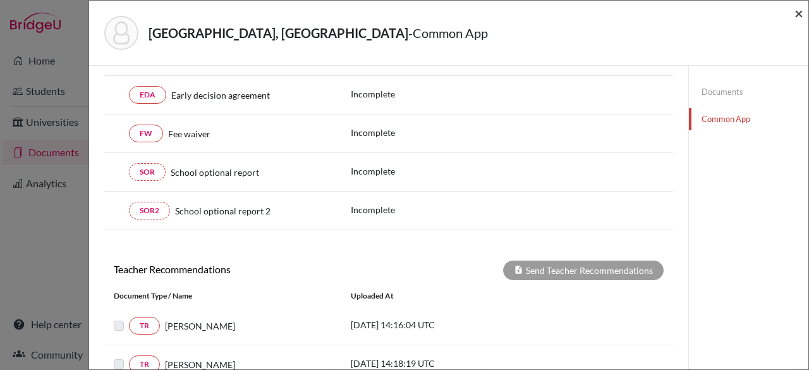
click at [802, 13] on span "×" at bounding box center [799, 13] width 9 height 18
